Goal: Information Seeking & Learning: Learn about a topic

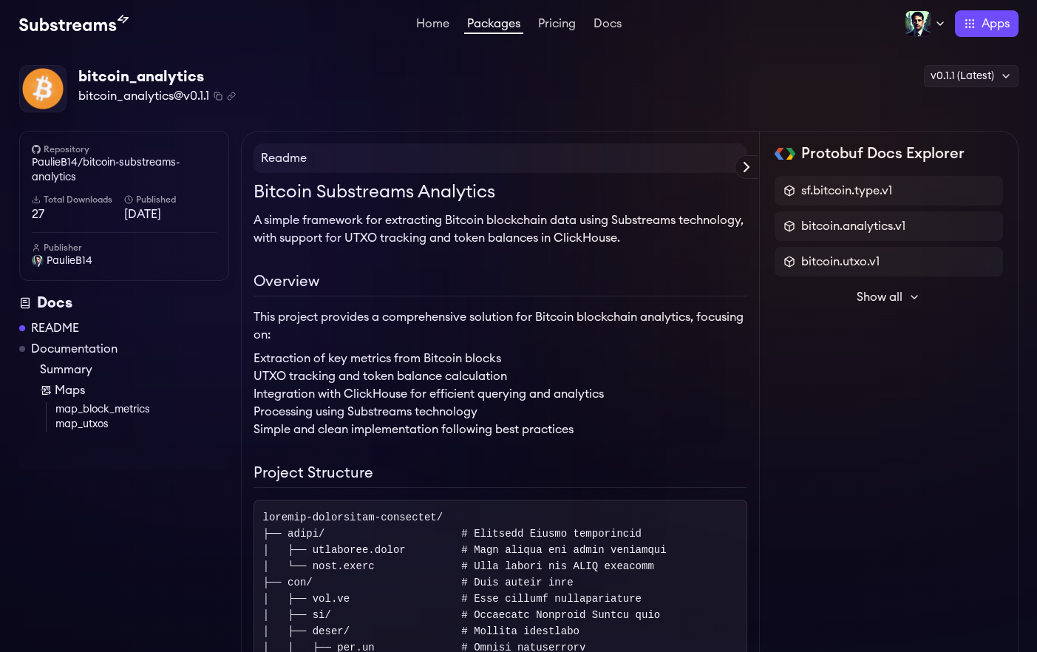
click at [36, 215] on span "27" at bounding box center [78, 214] width 92 height 18
click at [34, 201] on icon at bounding box center [36, 199] width 9 height 9
click at [70, 201] on h6 "Total Downloads" at bounding box center [78, 200] width 92 height 12
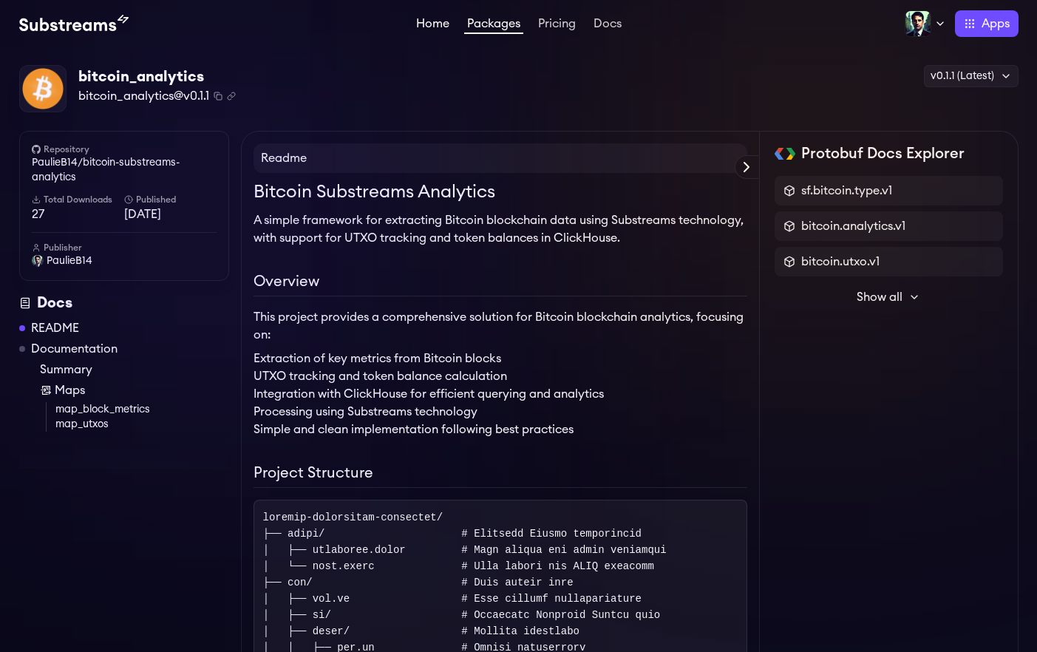
click at [425, 31] on link "Home" at bounding box center [432, 25] width 39 height 15
click at [423, 26] on link "Home" at bounding box center [432, 25] width 39 height 15
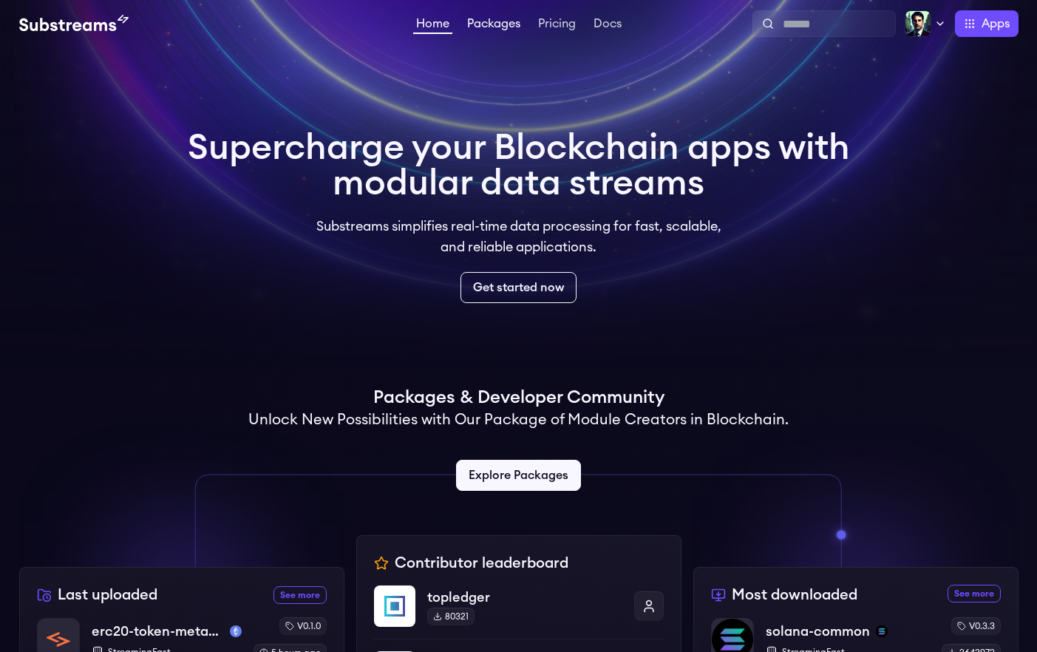
click at [492, 21] on link "Packages" at bounding box center [493, 25] width 59 height 15
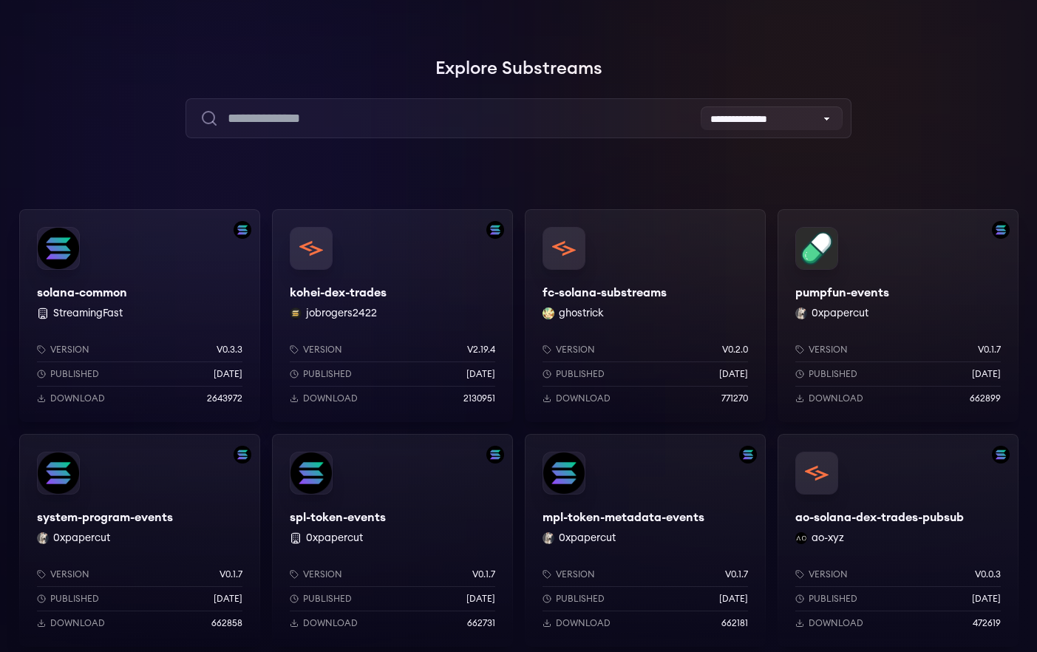
scroll to position [69, 0]
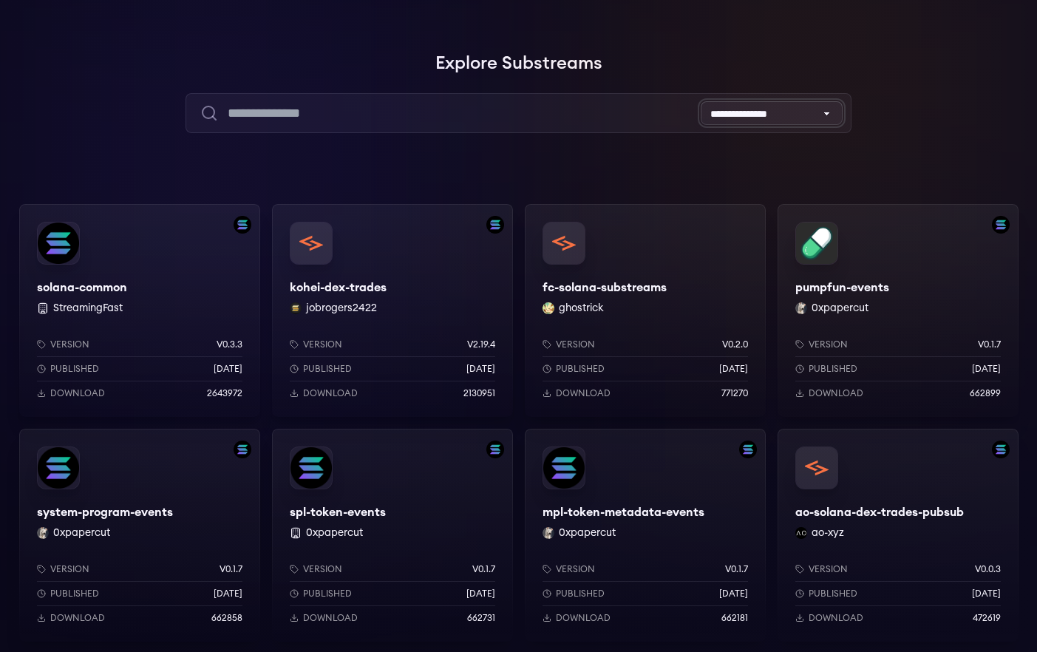
click at [763, 109] on select "**********" at bounding box center [772, 113] width 142 height 24
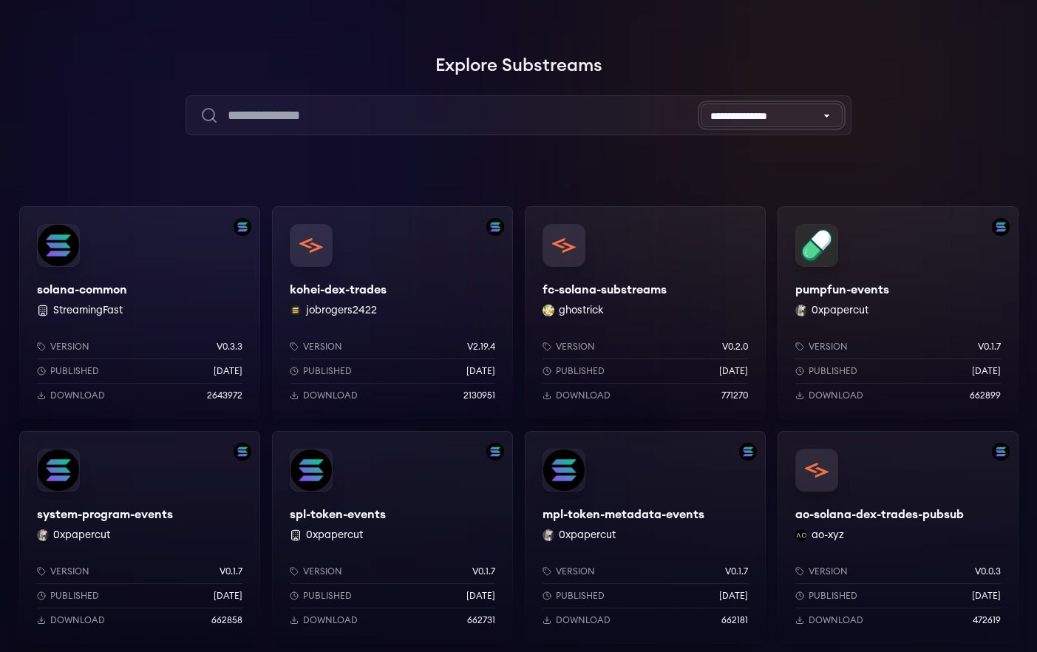
scroll to position [67, 0]
